Goal: Find specific page/section: Find specific page/section

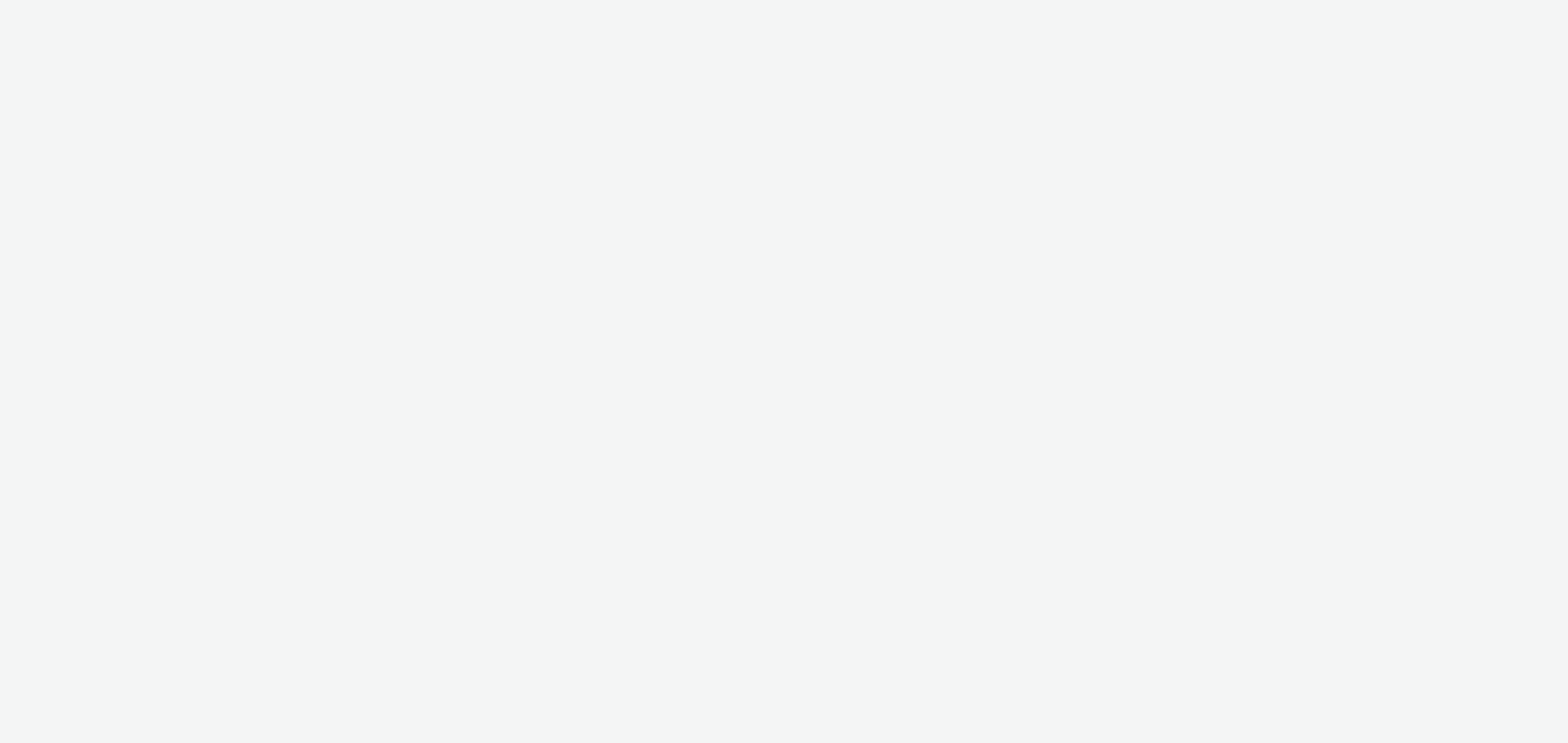
select select "ac009755-aa48-4799-8050-7a339a378eb8"
select select "79162ed7-0017-4339-93b0-3399b708648f"
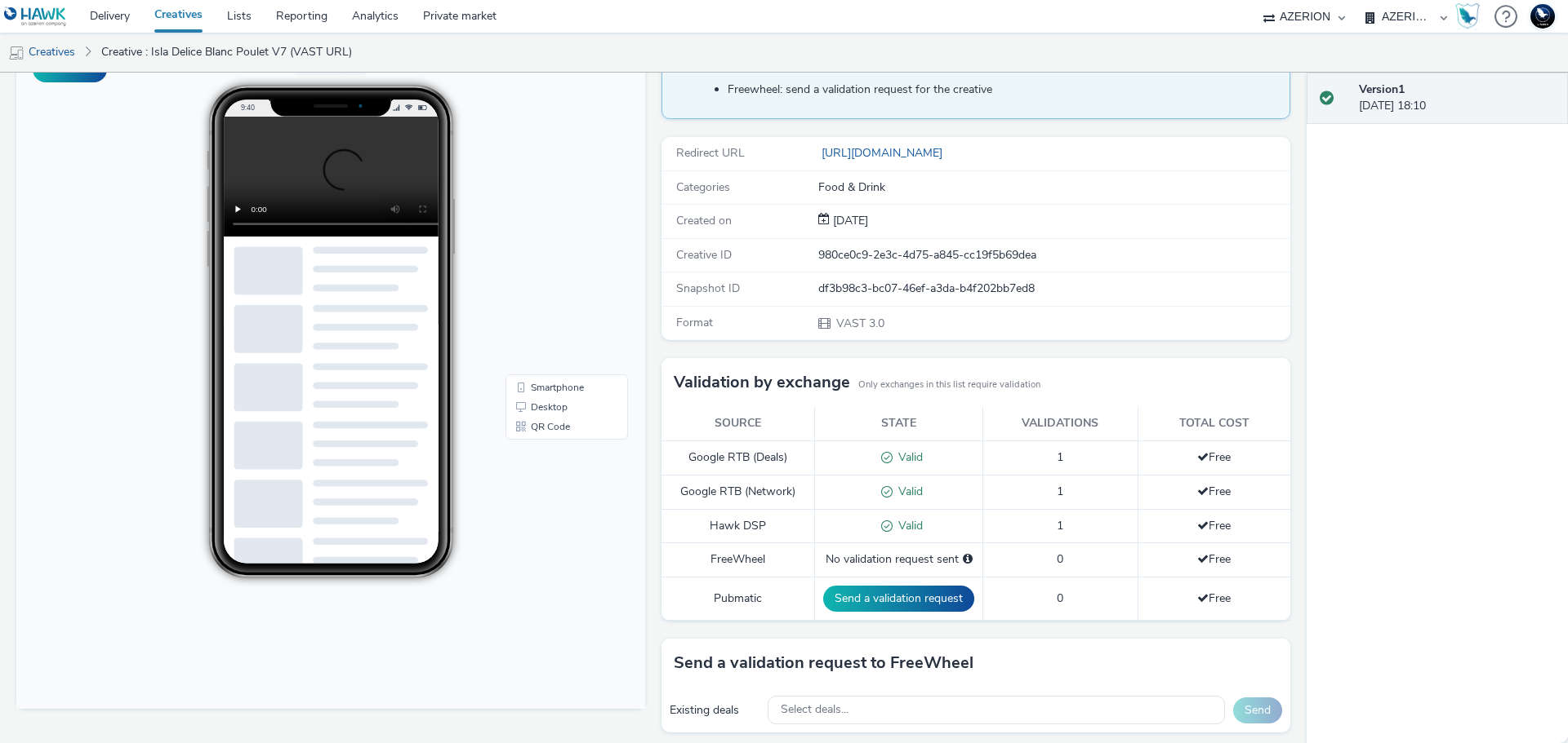
scroll to position [320, 0]
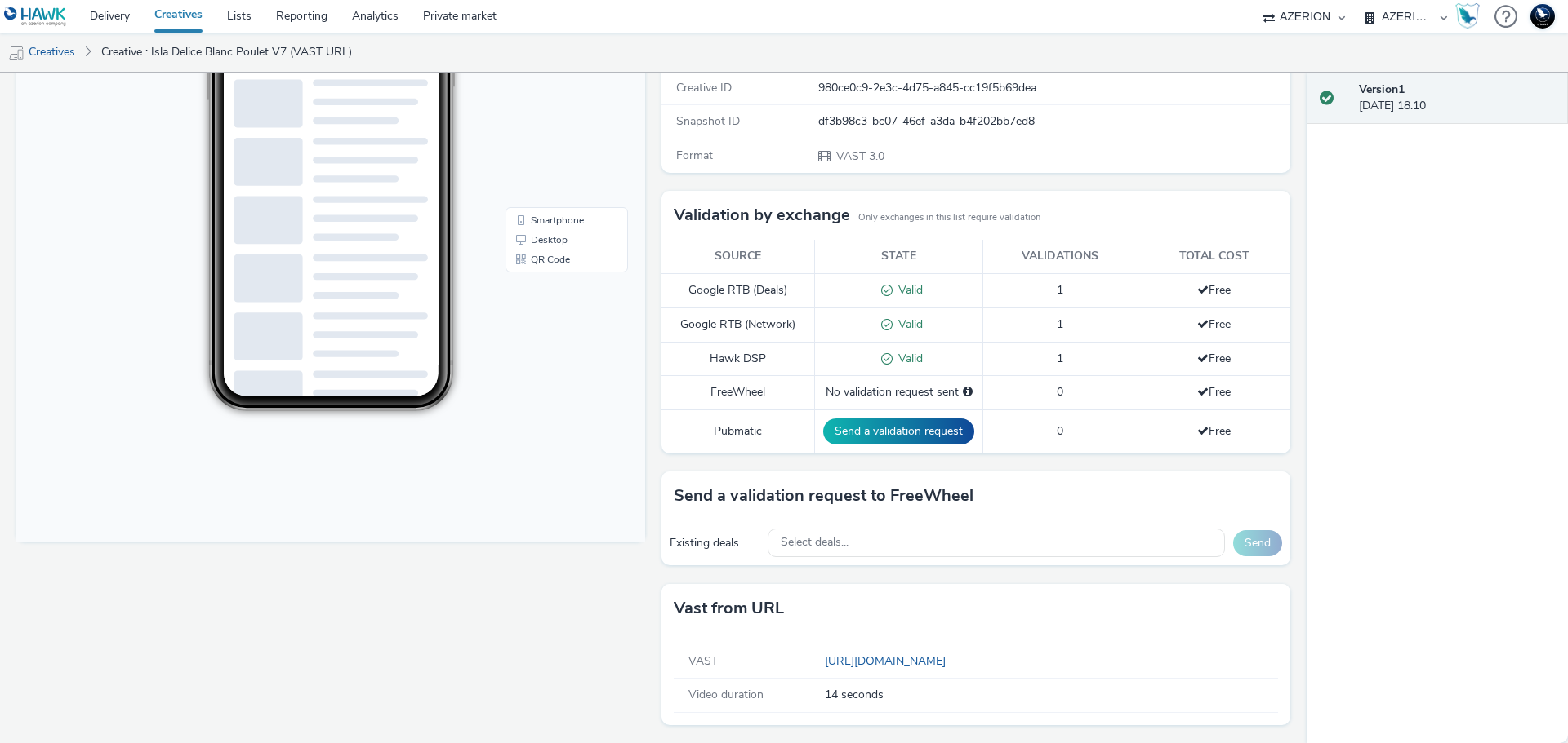
click at [842, 654] on link "[URL][DOMAIN_NAME]" at bounding box center [888, 661] width 127 height 15
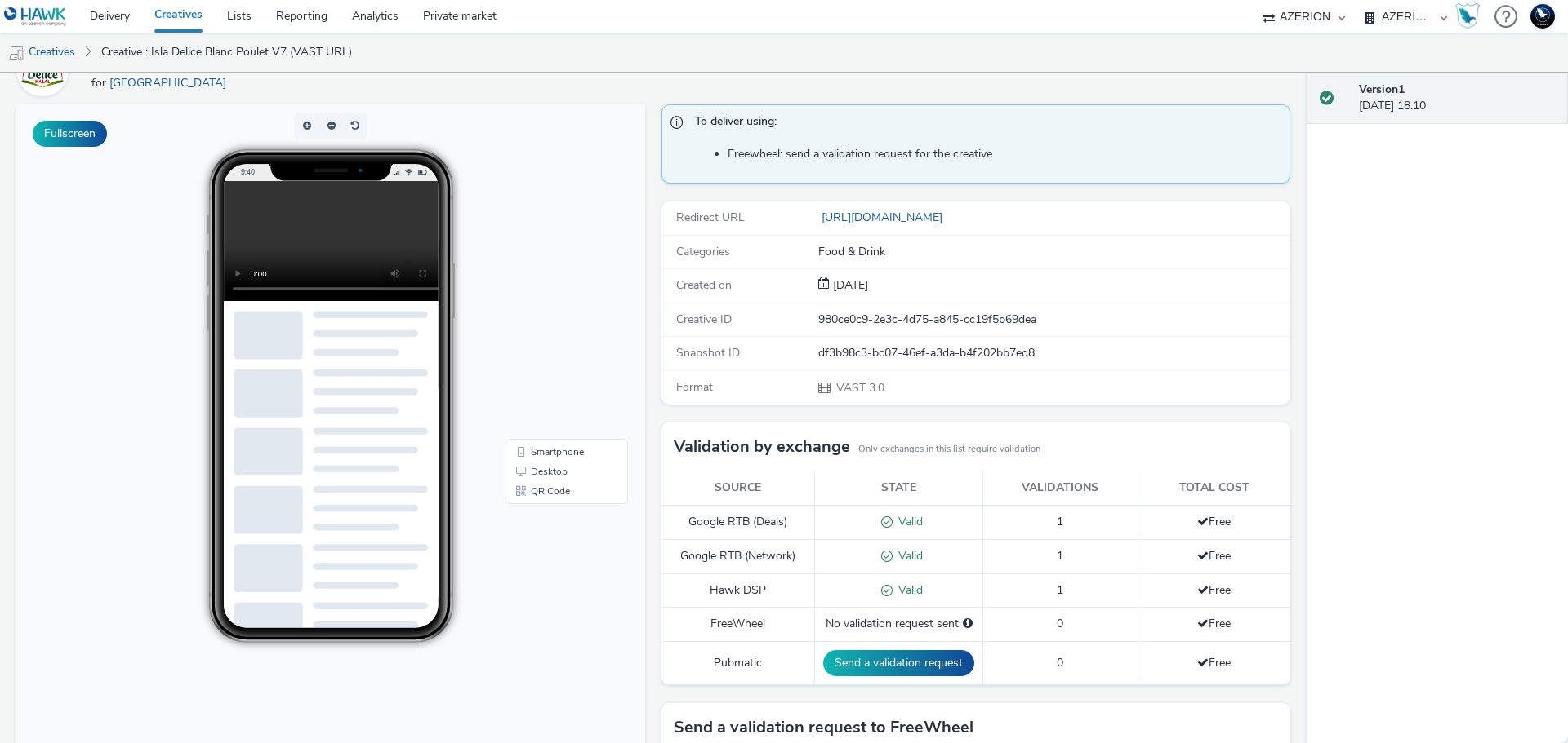
scroll to position [0, 0]
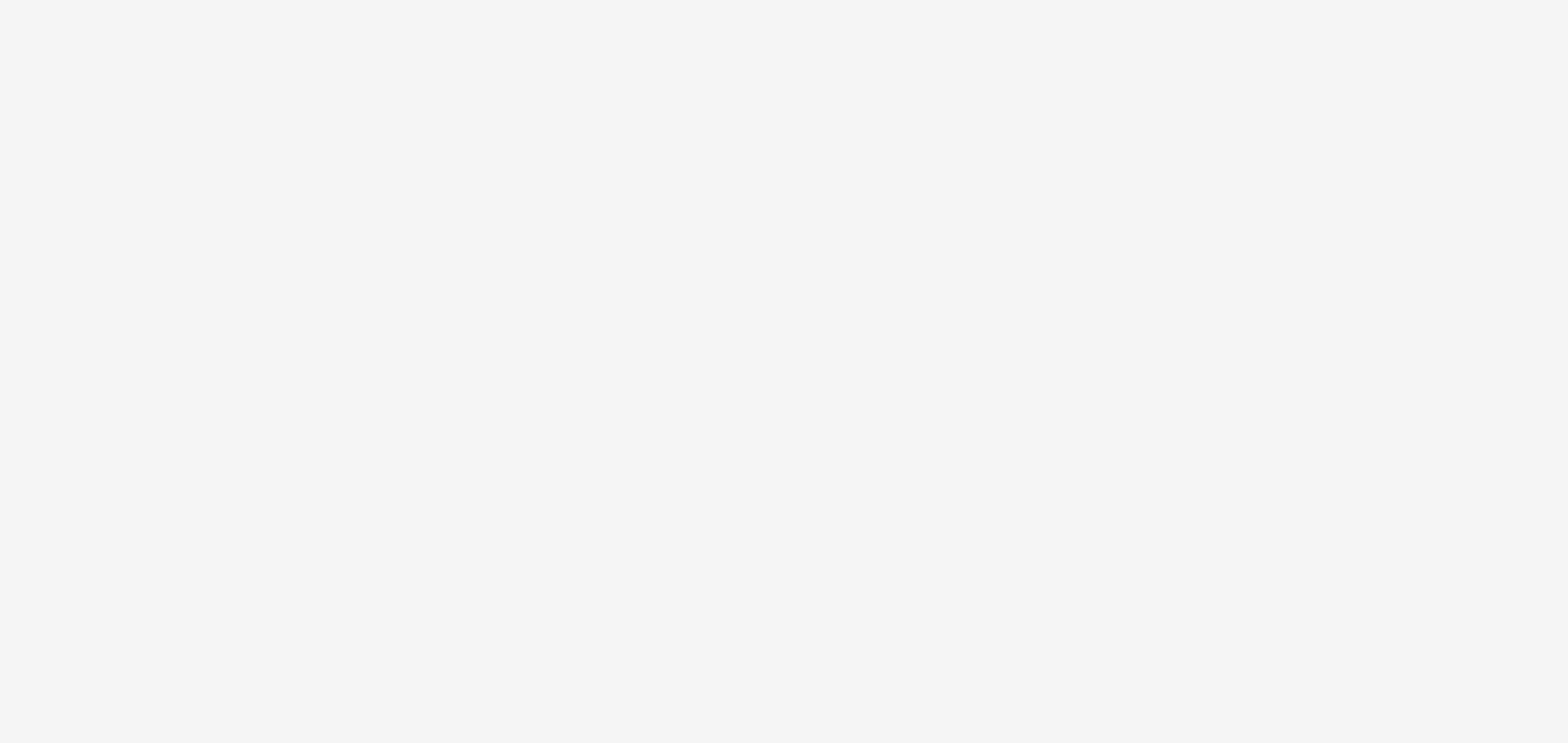
select select "ac009755-aa48-4799-8050-7a339a378eb8"
select select "79162ed7-0017-4339-93b0-3399b708648f"
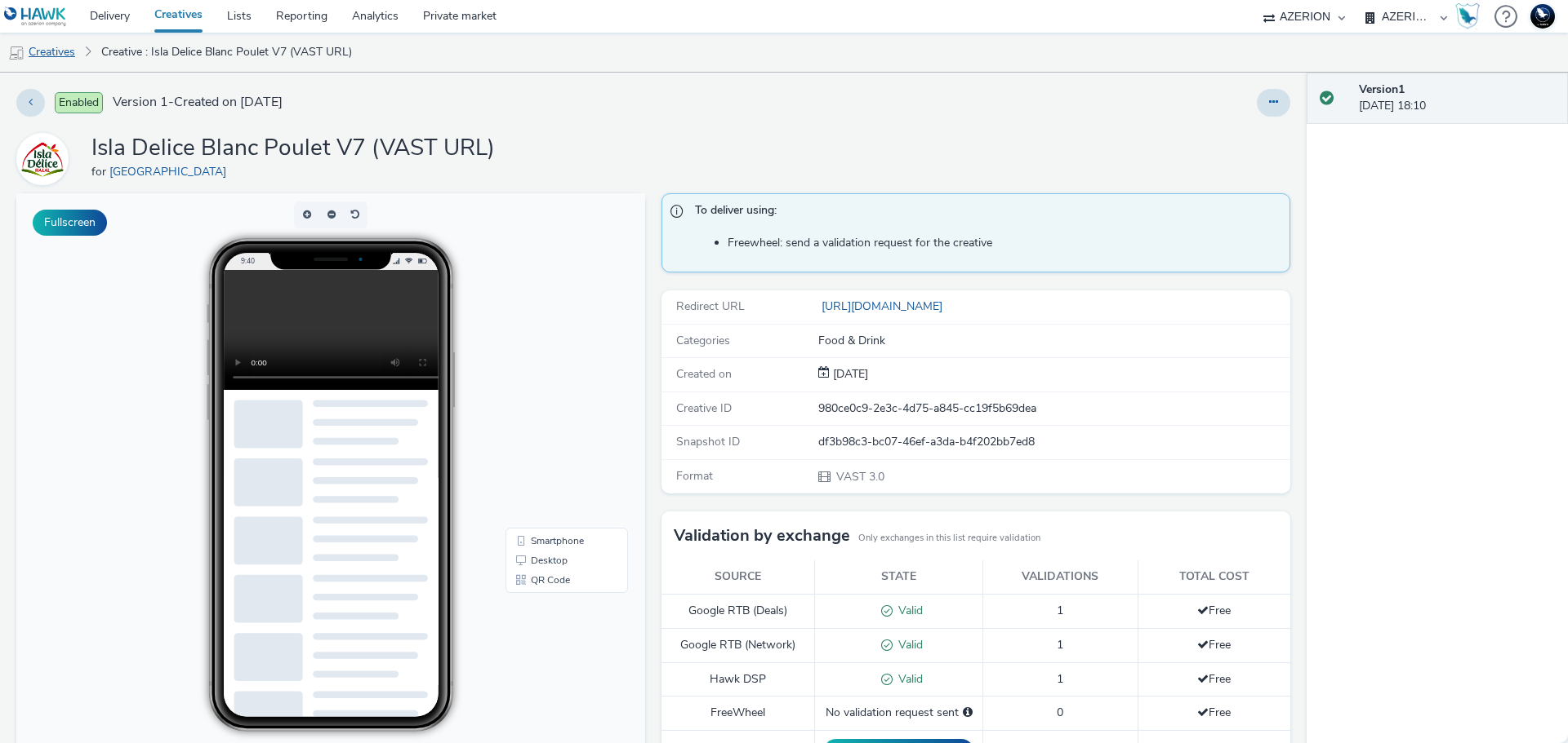
click at [48, 58] on link "Creatives" at bounding box center [42, 52] width 83 height 40
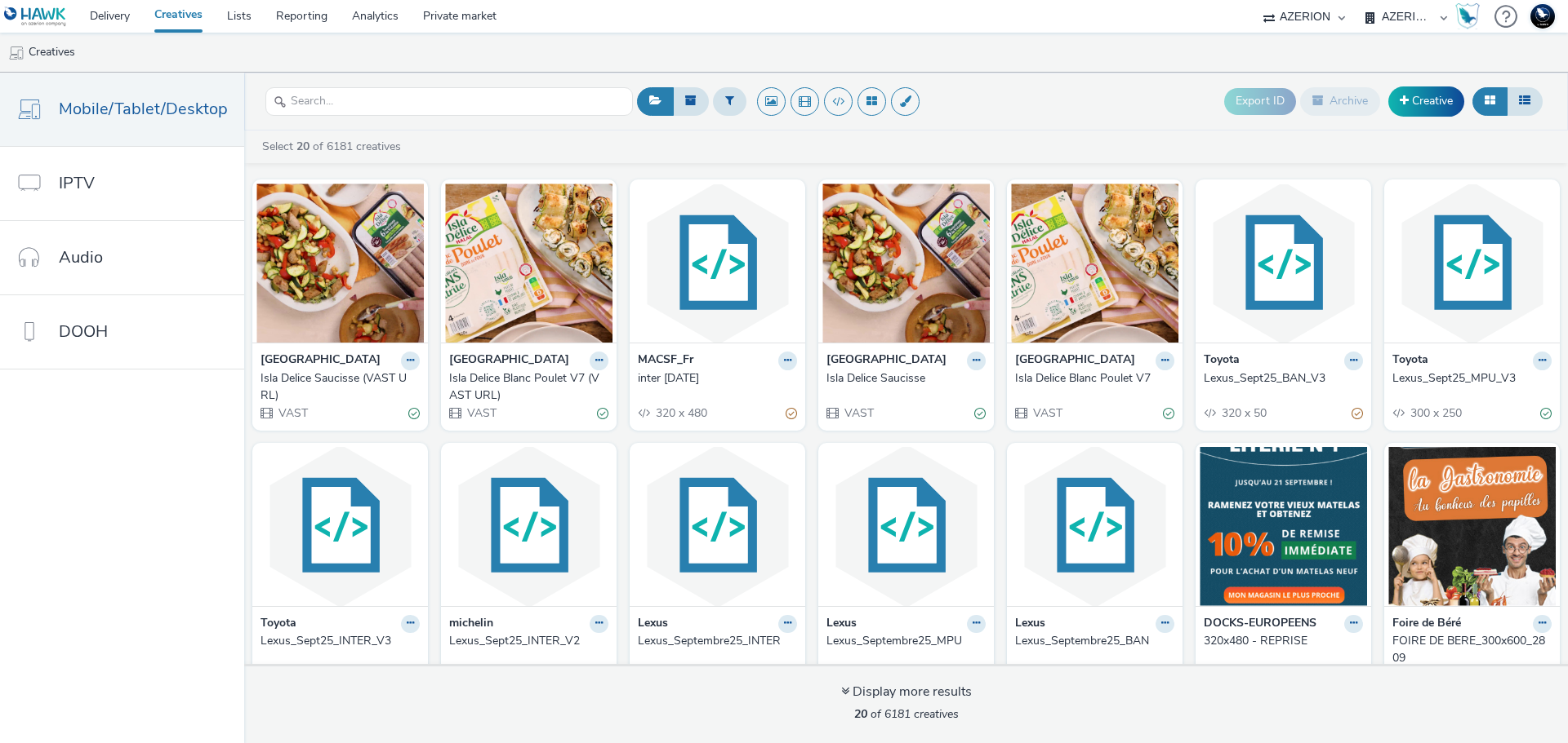
click at [505, 375] on div "Isla Delice Blanc Poulet V7 (VAST URL)" at bounding box center [525, 387] width 153 height 34
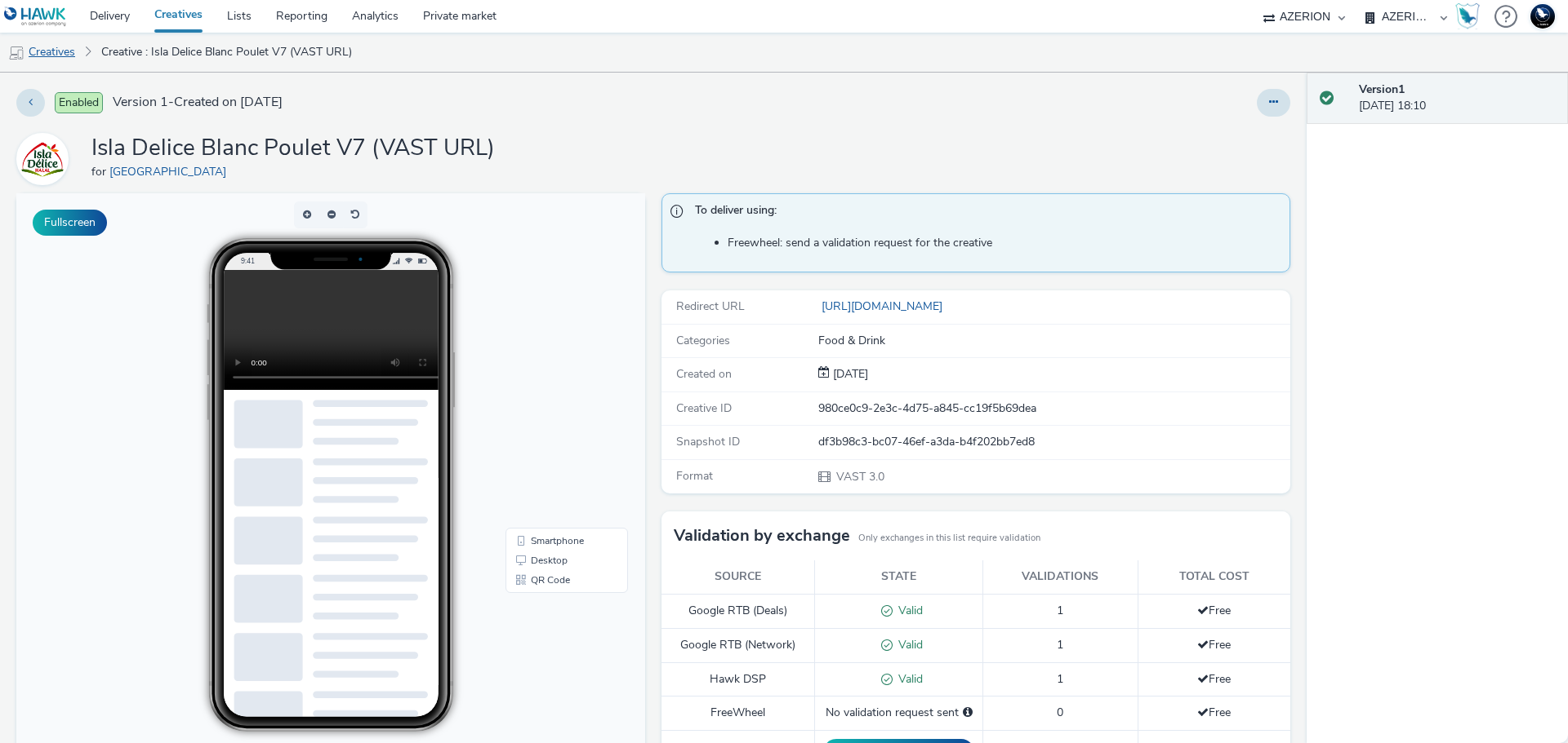
click at [73, 63] on link "Creatives" at bounding box center [42, 52] width 83 height 40
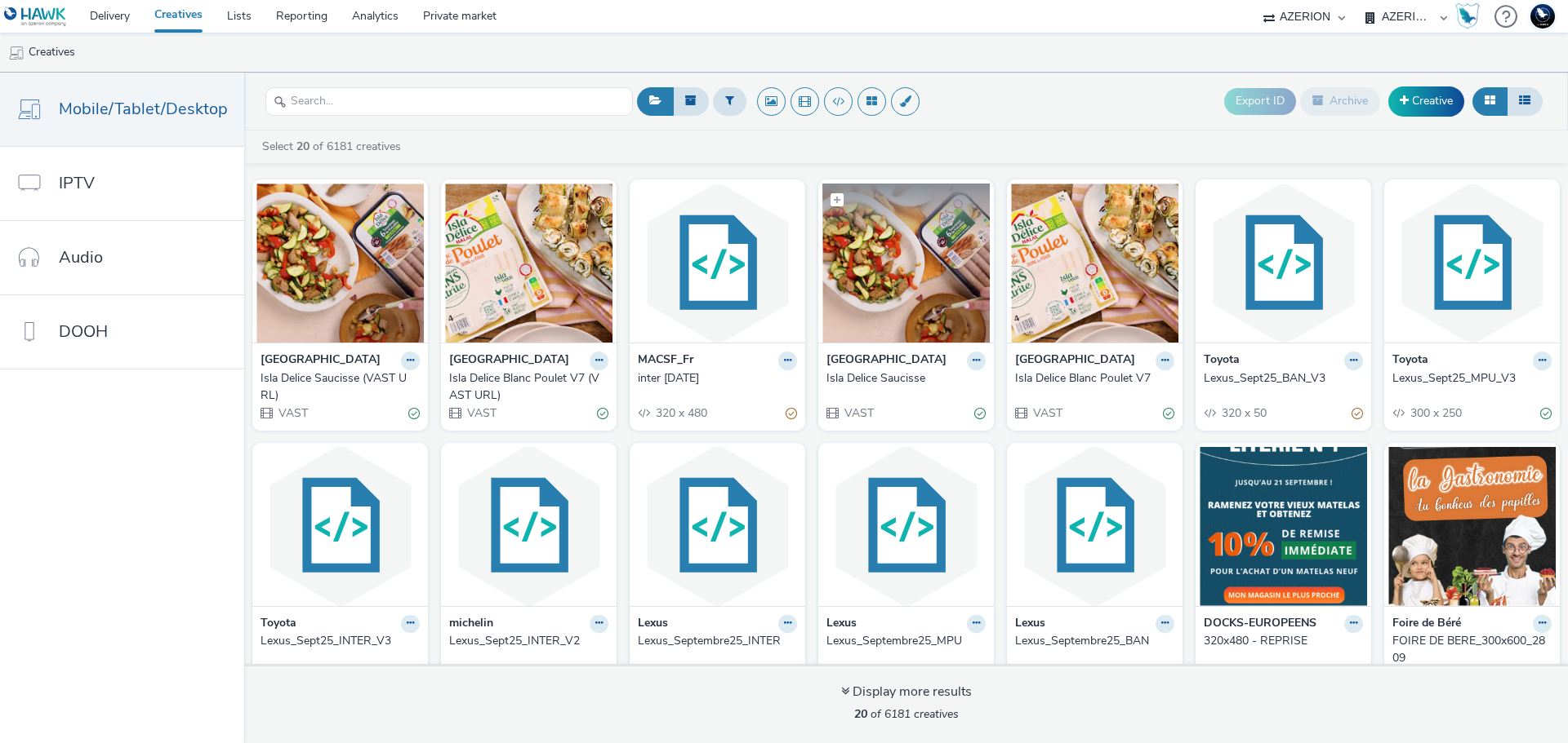
click at [858, 296] on img at bounding box center [906, 262] width 167 height 159
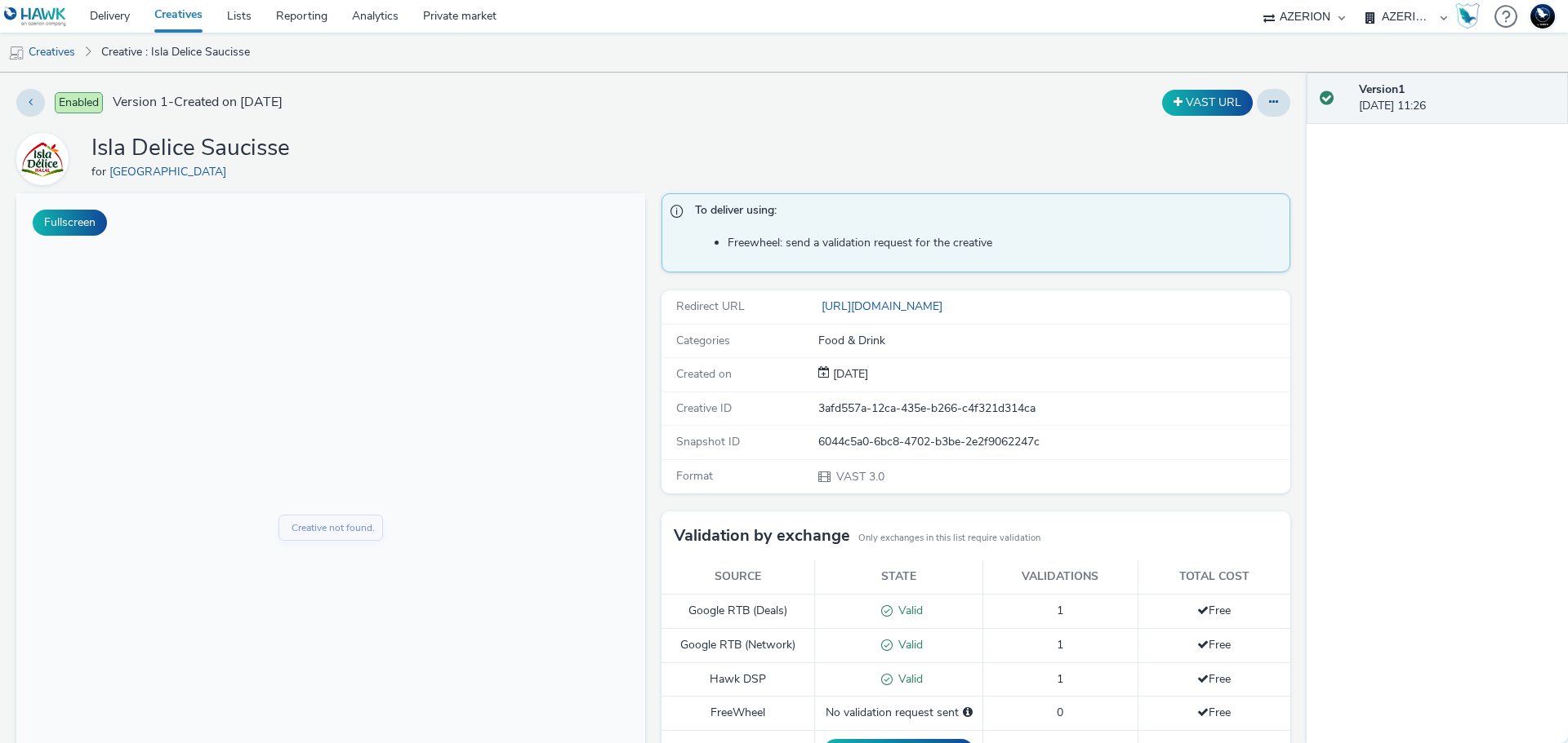
scroll to position [404, 0]
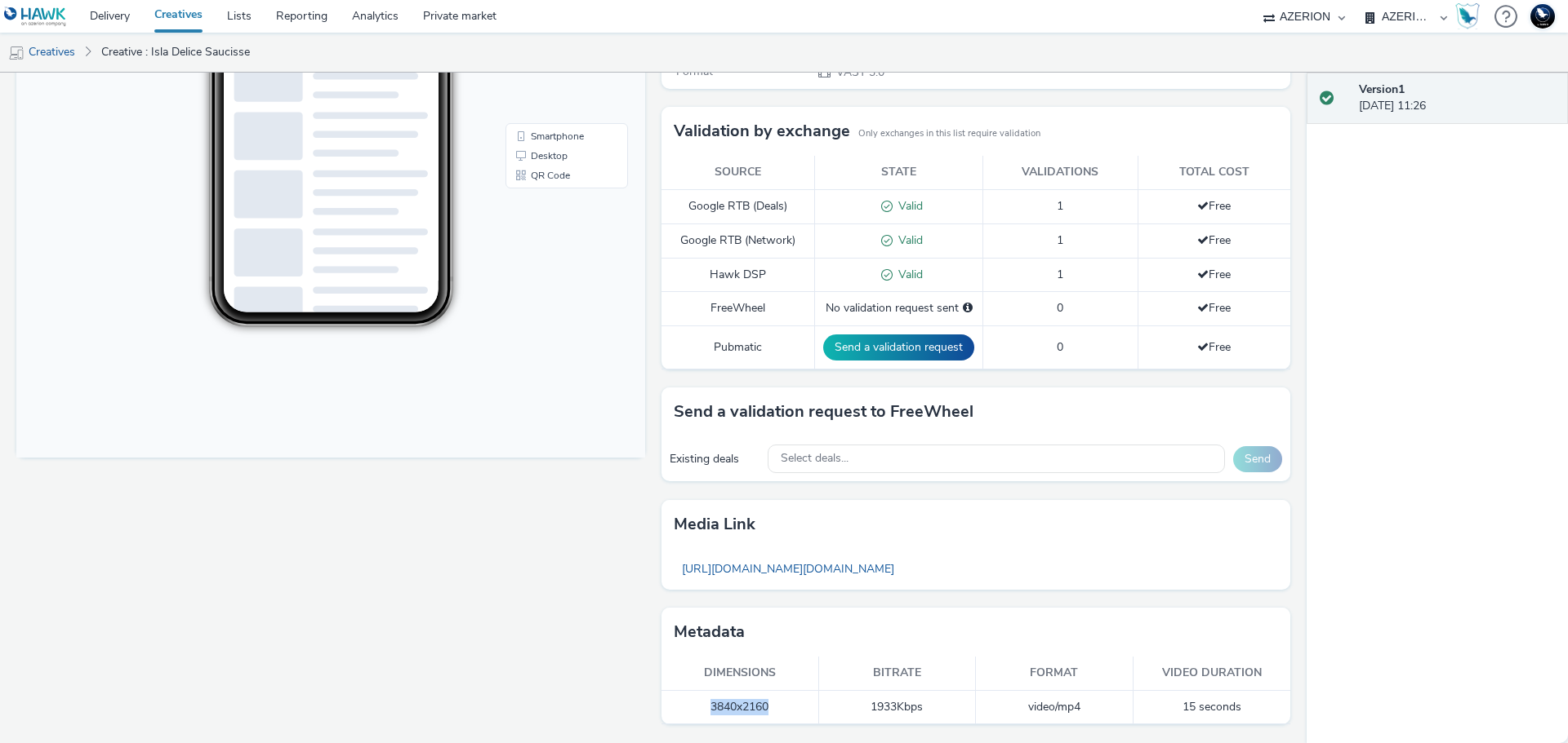
drag, startPoint x: 775, startPoint y: 710, endPoint x: 700, endPoint y: 717, distance: 75.3
click at [700, 717] on td "3840x2160" at bounding box center [740, 707] width 157 height 34
copy td "3840x2160"
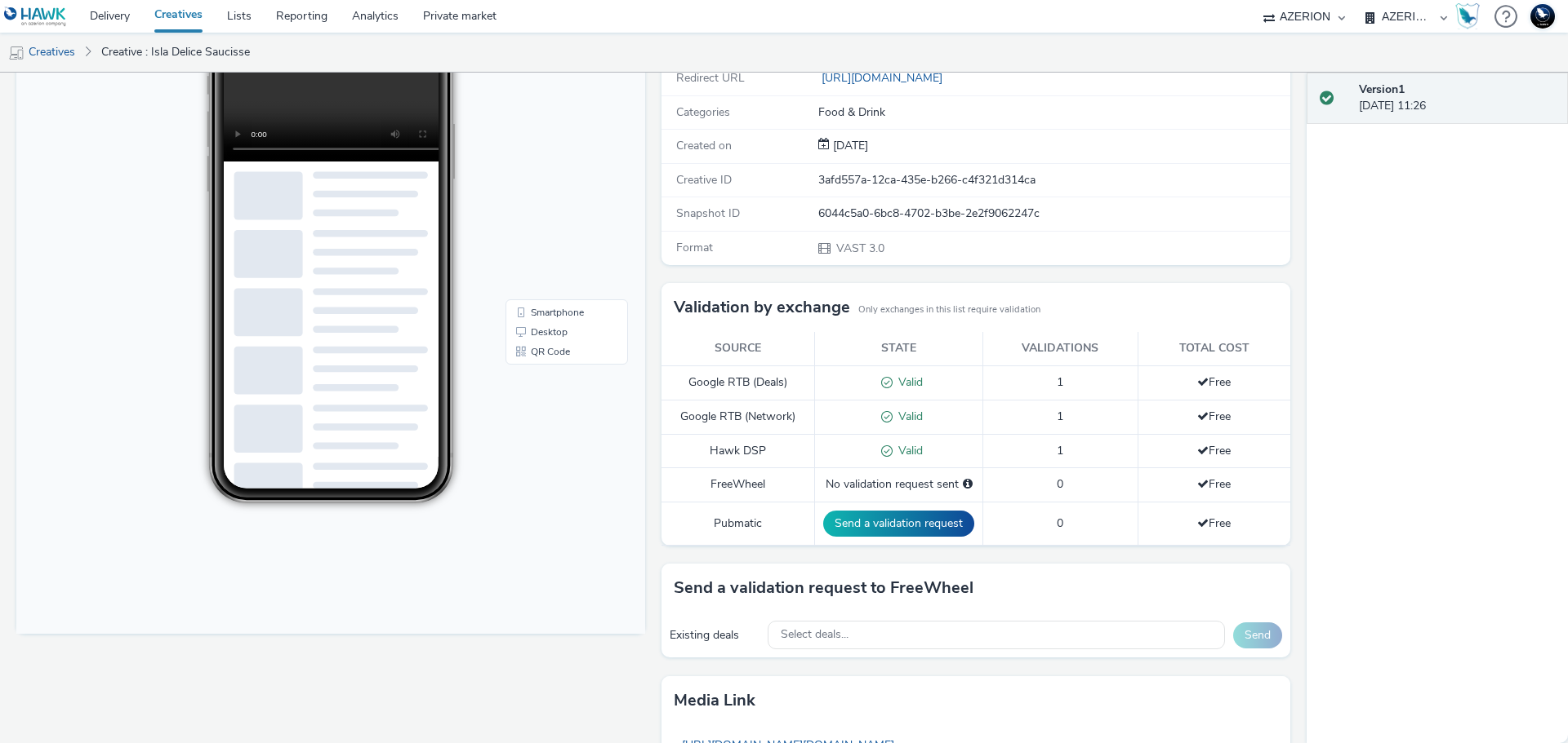
scroll to position [0, 0]
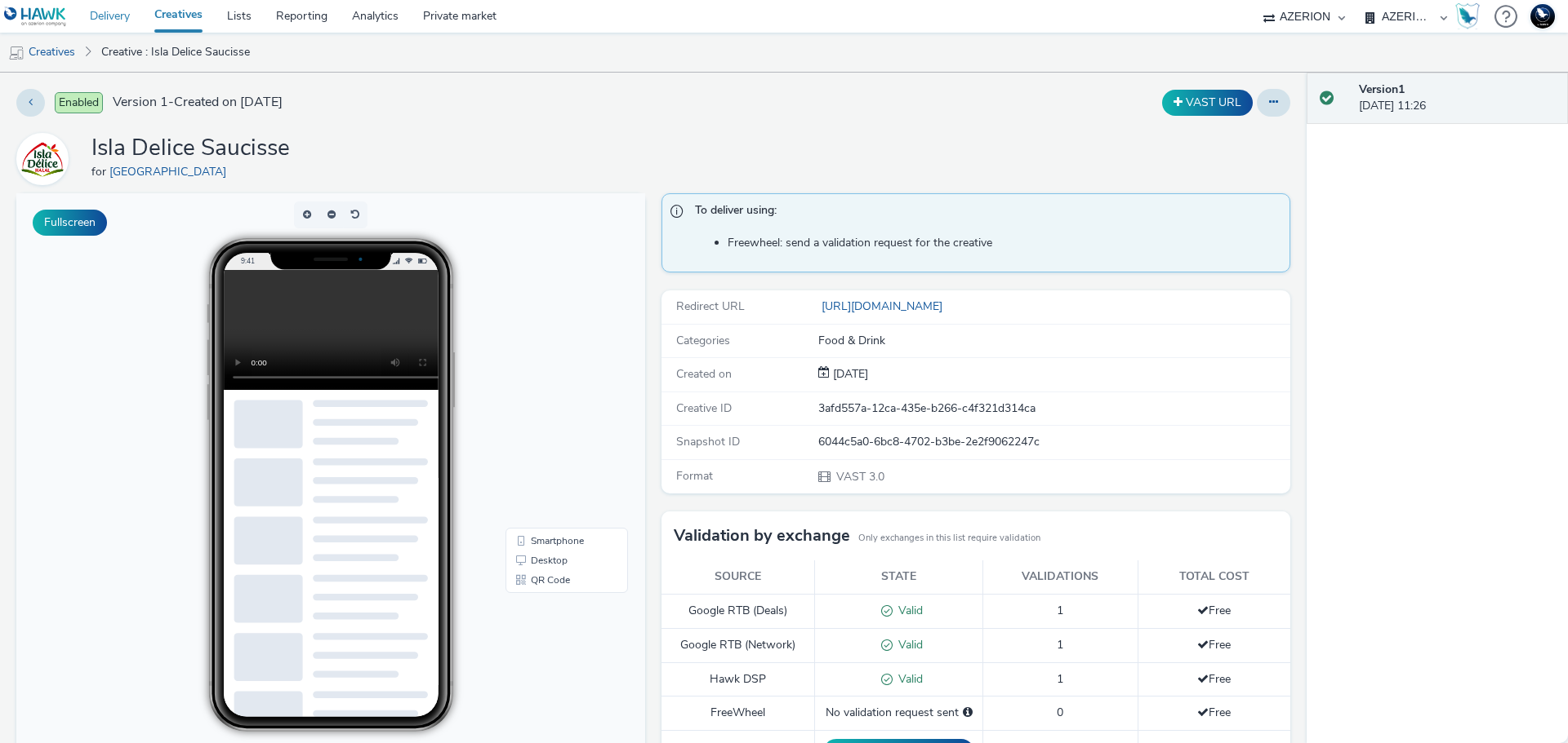
click at [115, 26] on link "Delivery" at bounding box center [109, 16] width 65 height 33
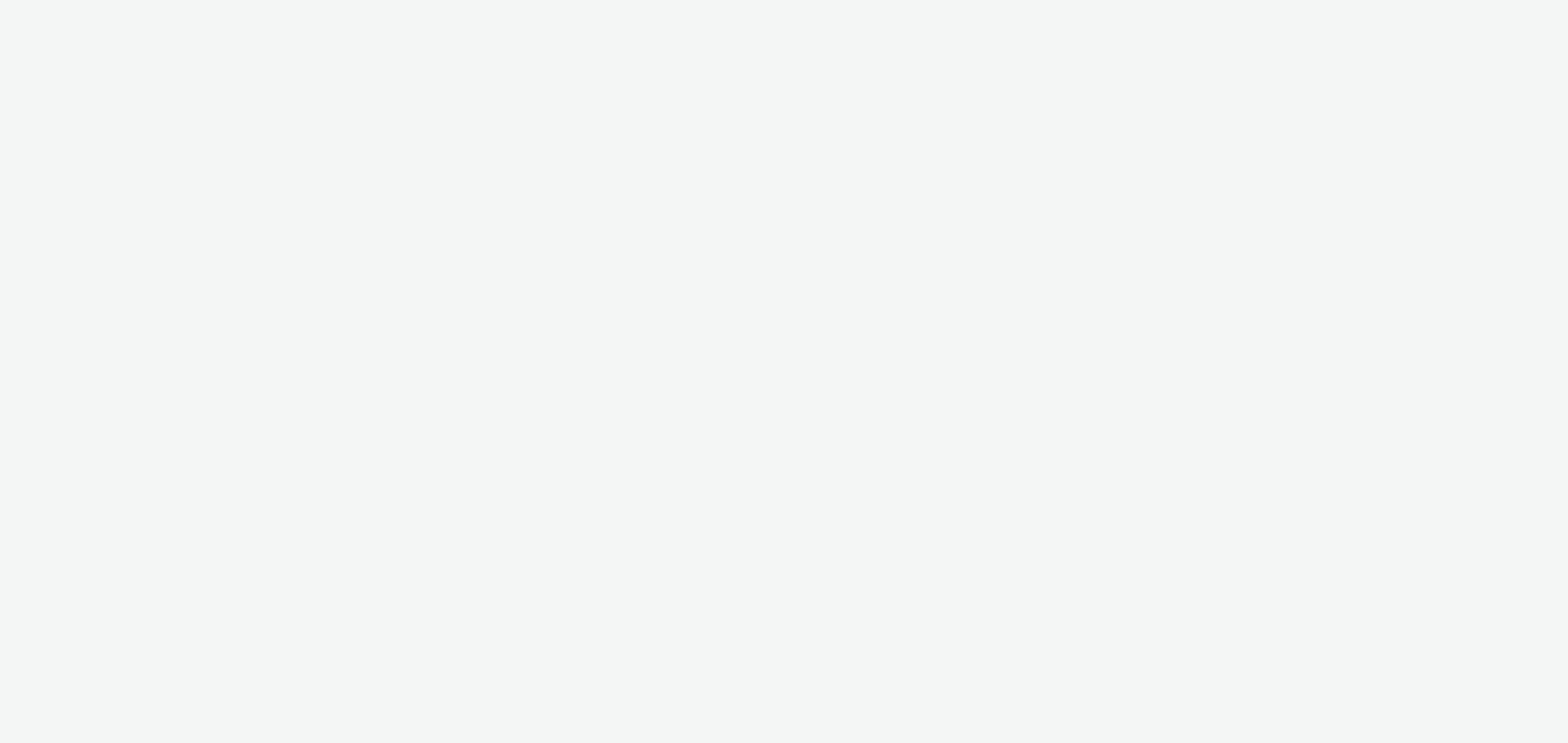
select select "ac009755-aa48-4799-8050-7a339a378eb8"
select select "79162ed7-0017-4339-93b0-3399b708648f"
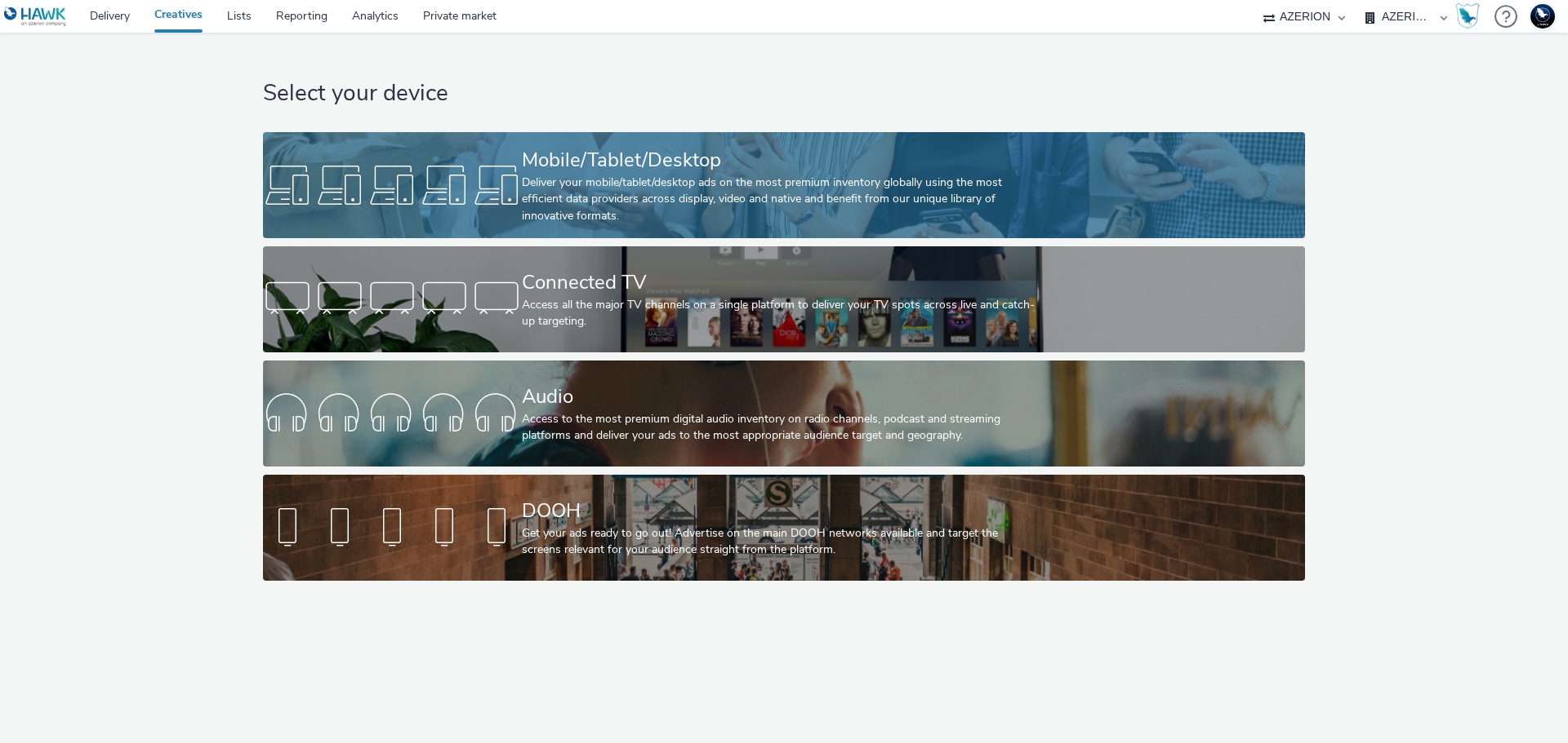
click at [632, 204] on div "Deliver your mobile/tablet/desktop ads on the most premium inventory globally u…" at bounding box center [780, 200] width 518 height 50
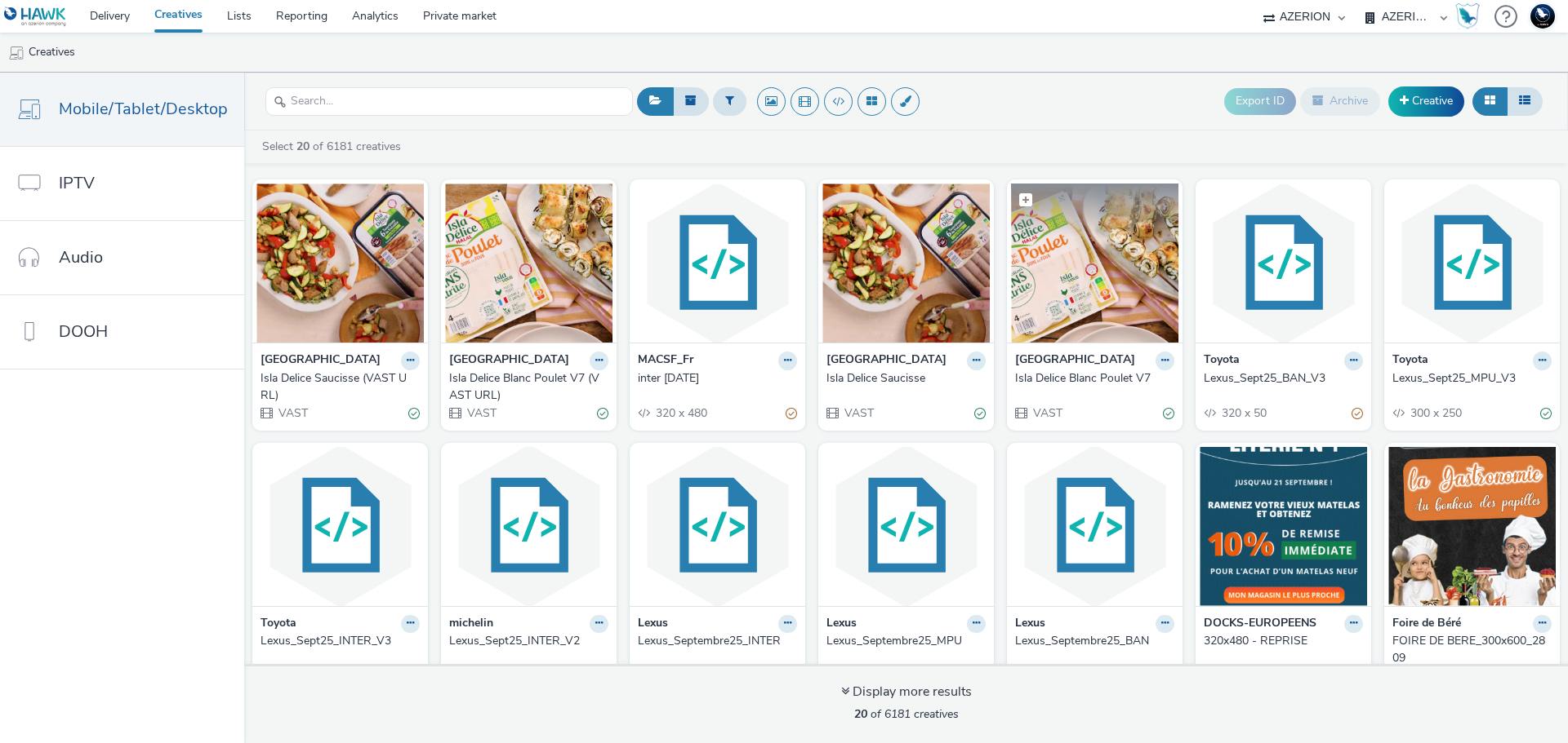
click at [1063, 295] on img at bounding box center [1094, 262] width 167 height 159
click at [892, 249] on img at bounding box center [906, 262] width 167 height 159
